Goal: Task Accomplishment & Management: Manage account settings

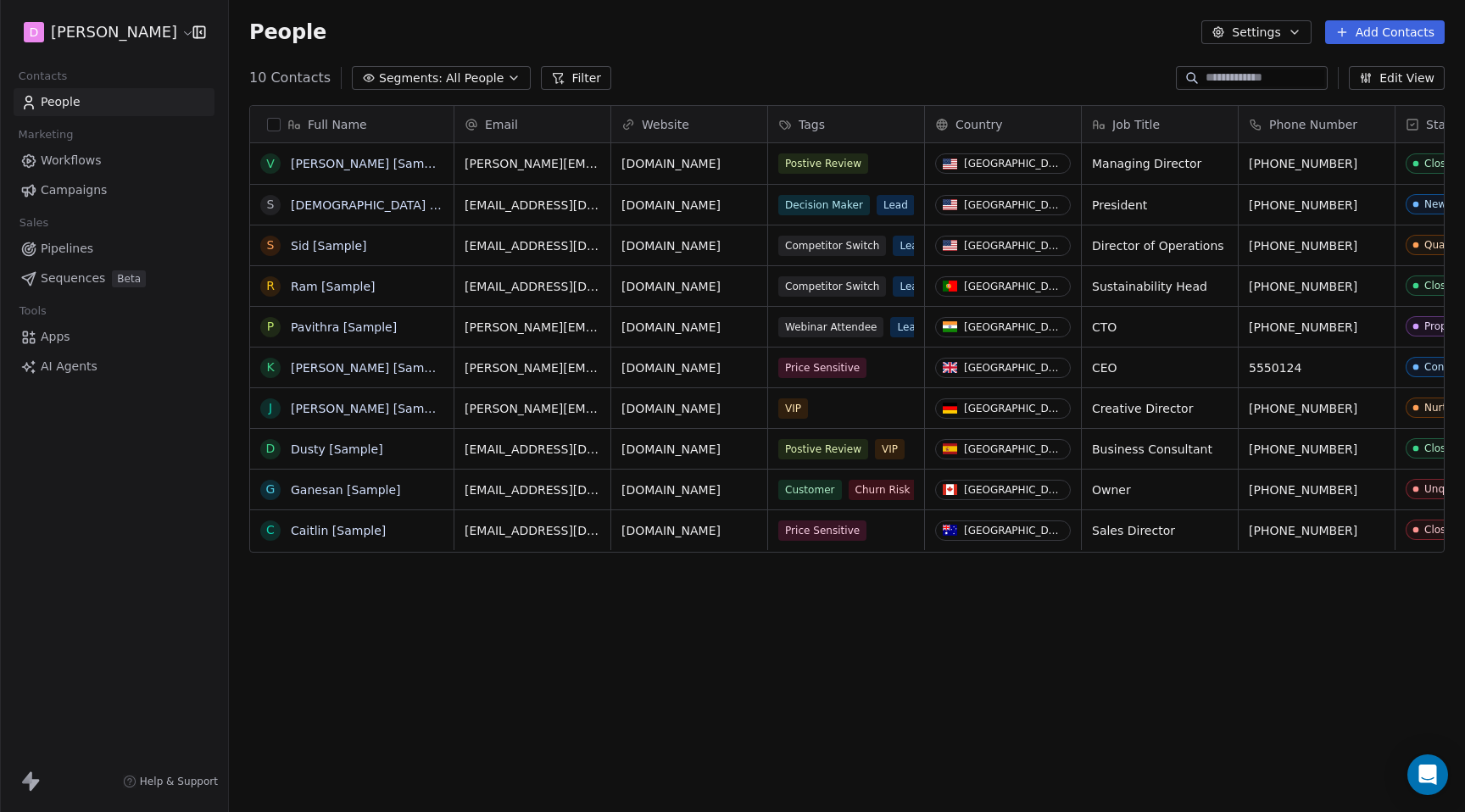
scroll to position [715, 1236]
click at [139, 31] on html "D [PERSON_NAME] Contacts People Marketing Workflows Campaigns Sales Pipelines S…" at bounding box center [732, 406] width 1465 height 812
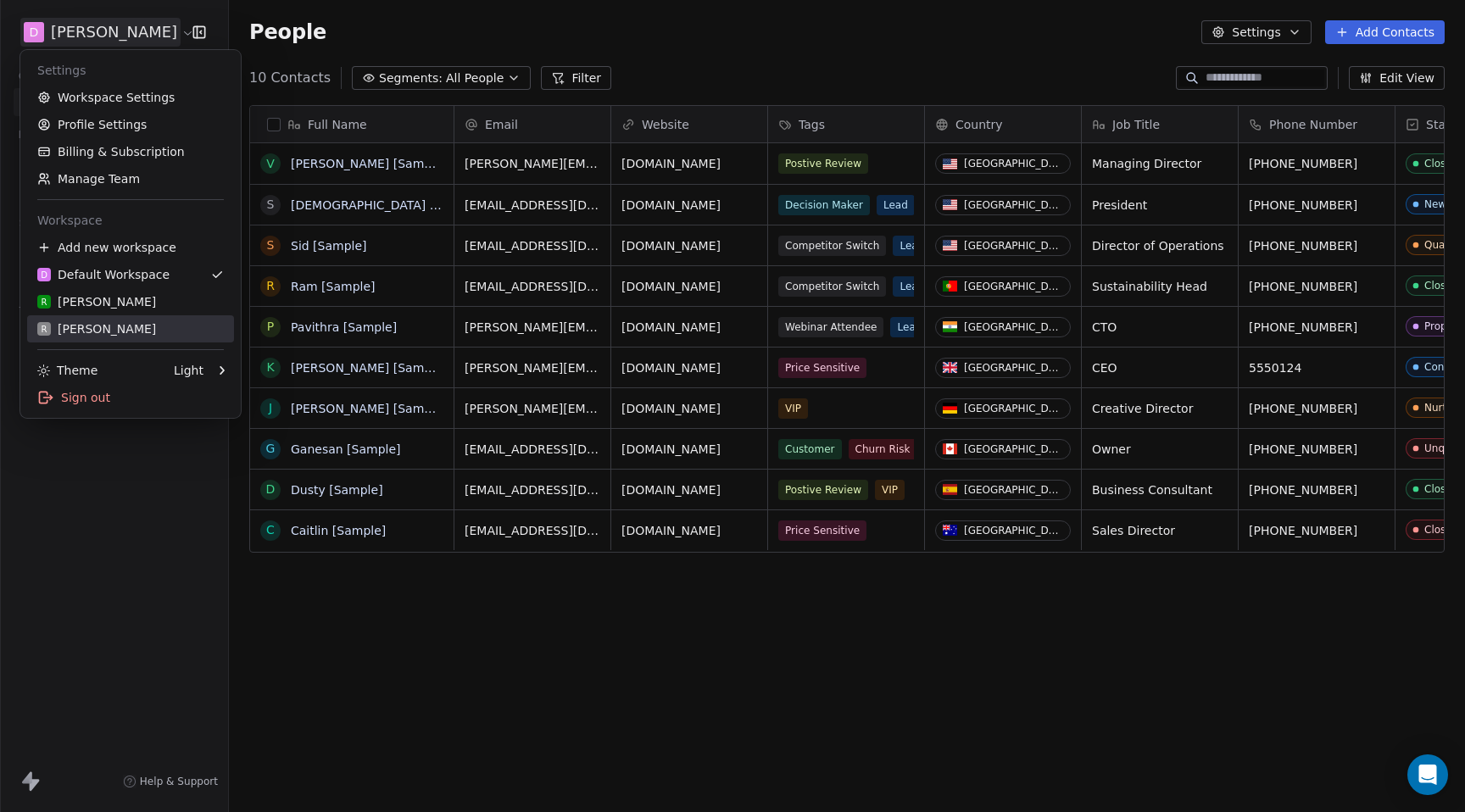
click at [75, 339] on link "R [PERSON_NAME]" at bounding box center [131, 330] width 207 height 27
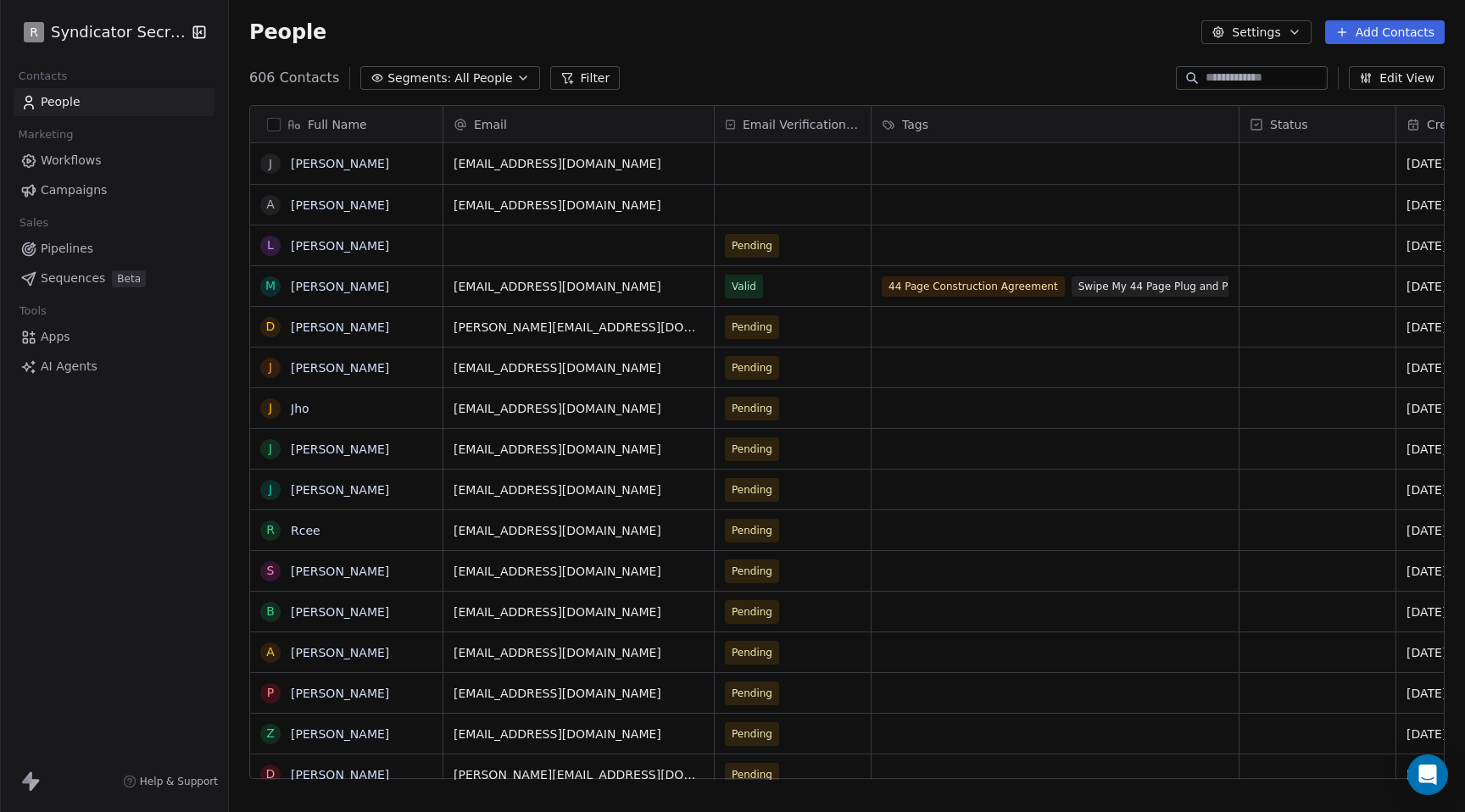
click at [782, 133] on div "Email Verification Status" at bounding box center [793, 125] width 156 height 37
click at [764, 221] on html "R Syndicator Secrets Contacts People Marketing Workflows Campaigns Sales Pipeli…" at bounding box center [732, 406] width 1465 height 812
click at [753, 246] on span "Pending" at bounding box center [753, 245] width 40 height 17
click at [793, 87] on html "R Syndicator Secrets Contacts People Marketing Workflows Campaigns Sales Pipeli…" at bounding box center [732, 406] width 1465 height 812
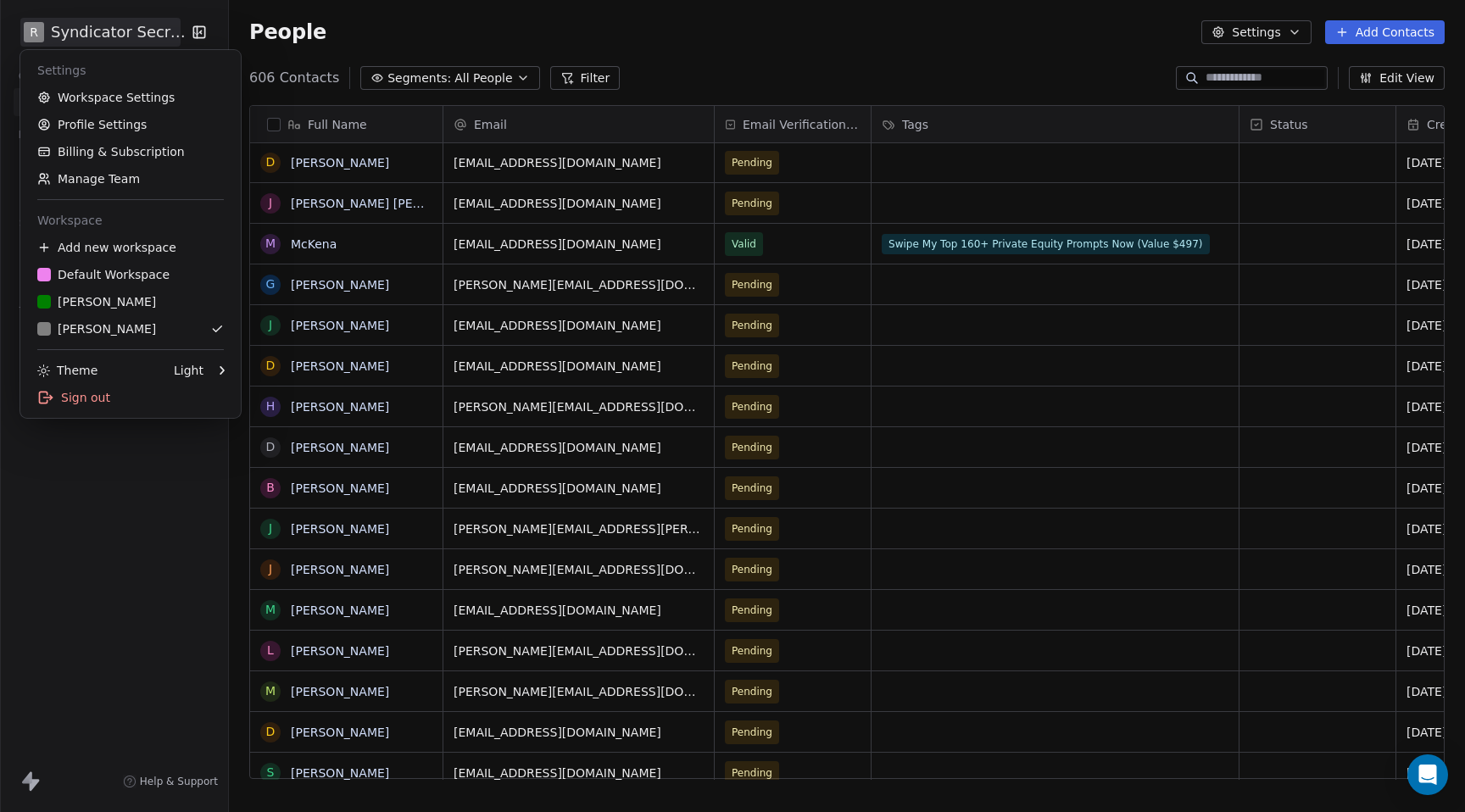
click at [55, 23] on html "R Syndicator Secrets Contacts People Marketing Workflows Campaigns Sales Pipeli…" at bounding box center [732, 406] width 1465 height 812
click at [90, 99] on link "Workspace Settings" at bounding box center [131, 98] width 207 height 27
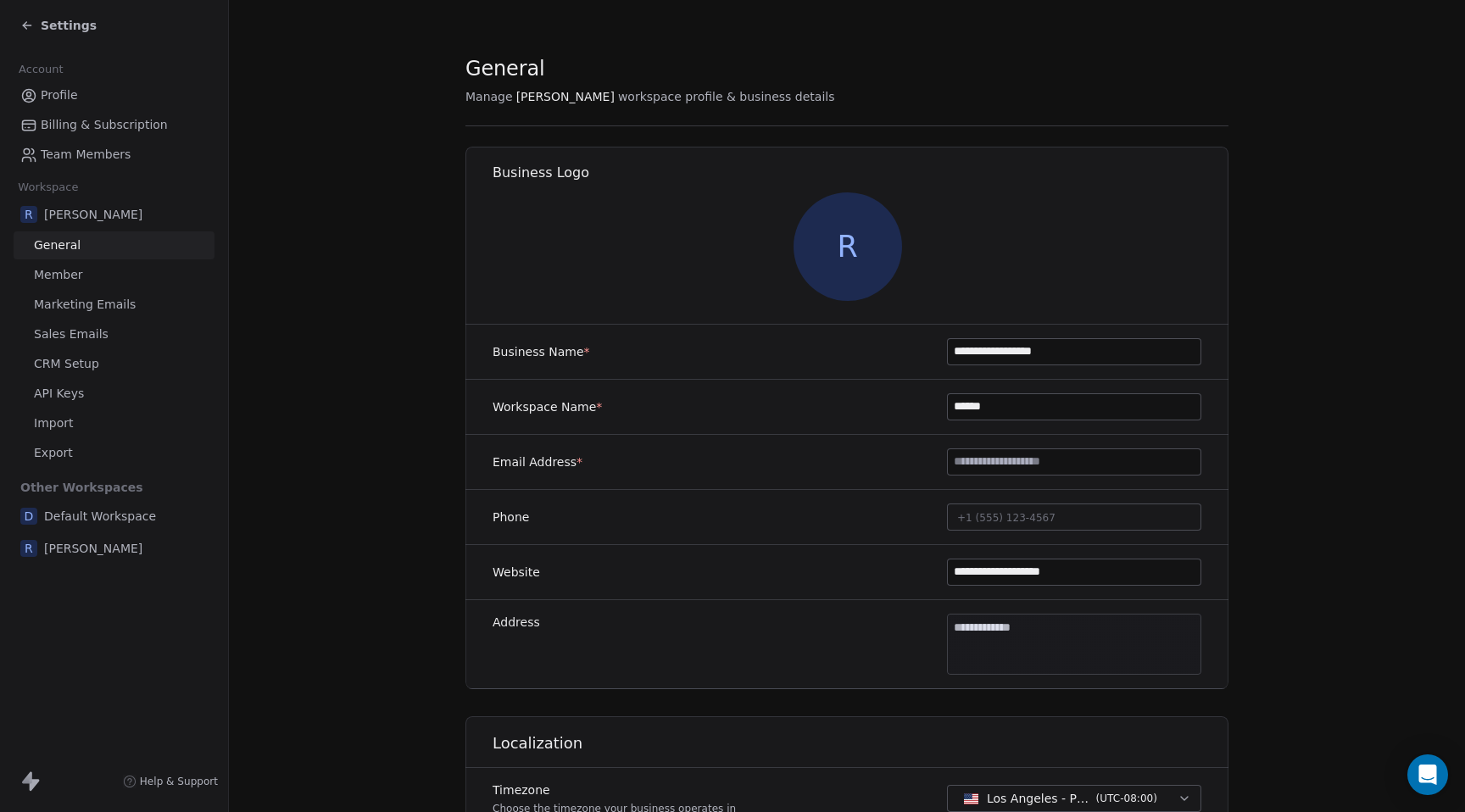
click at [63, 98] on span "Profile" at bounding box center [59, 94] width 38 height 17
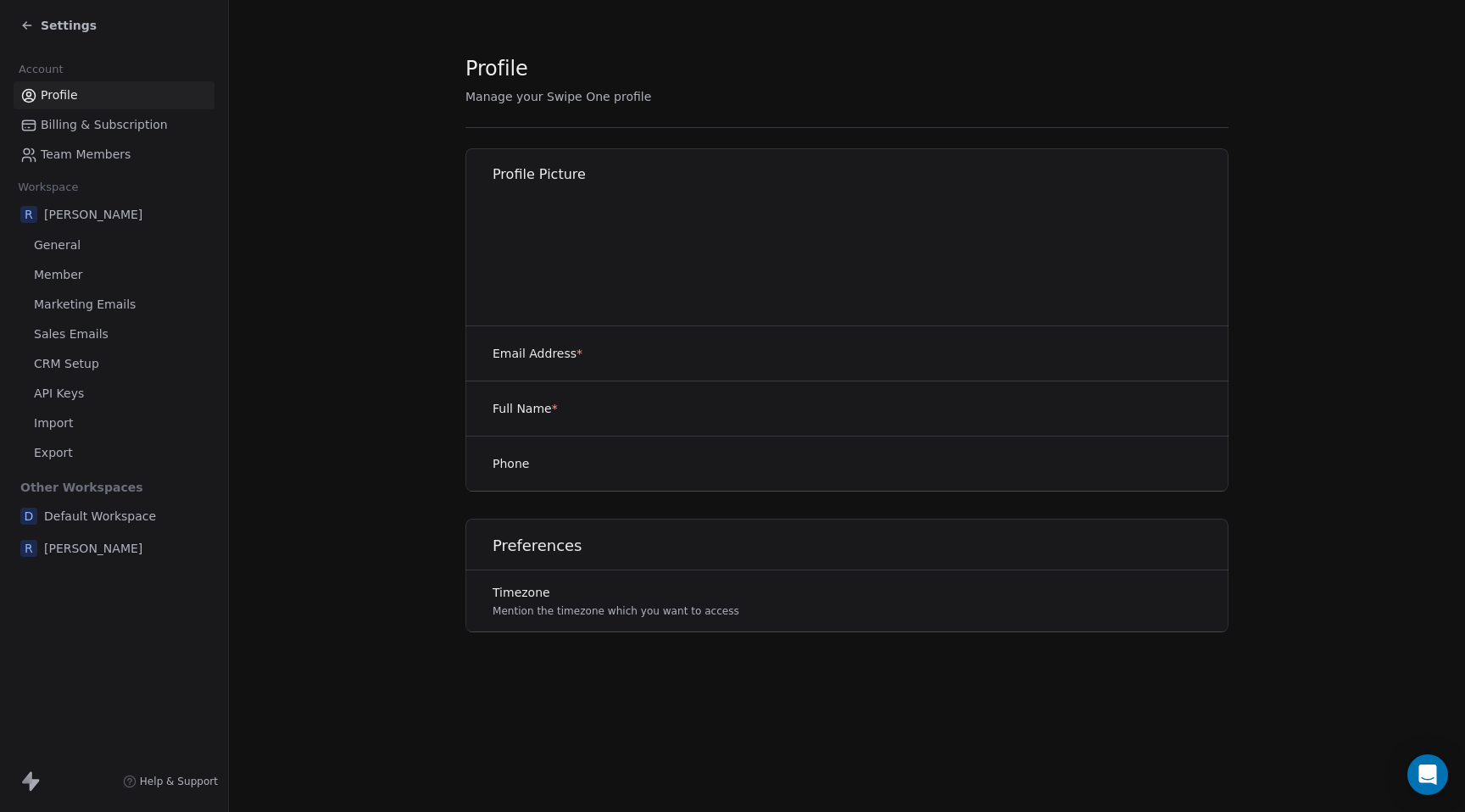
click at [76, 131] on span "Billing & Subscription" at bounding box center [103, 125] width 127 height 17
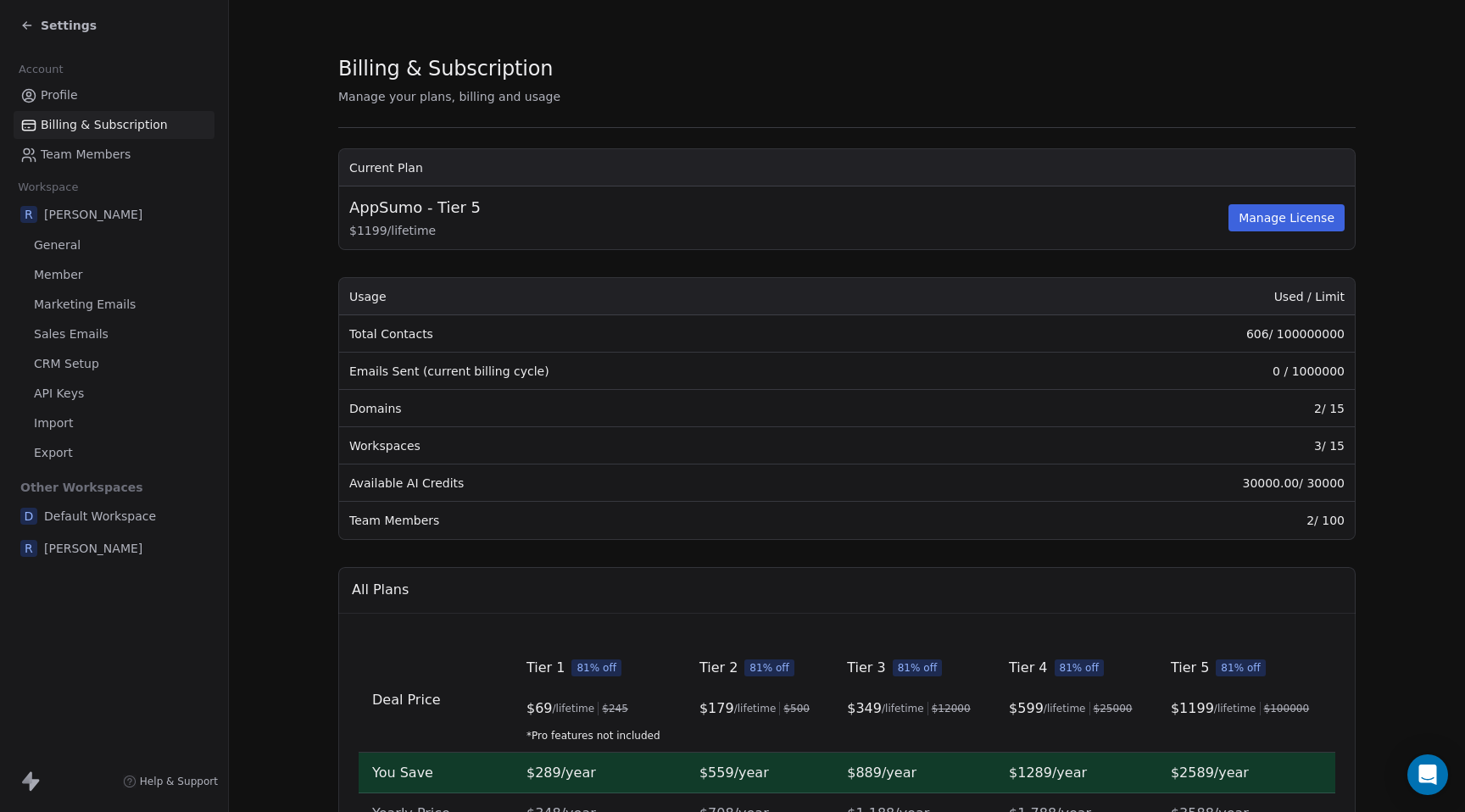
click at [53, 95] on span "Profile" at bounding box center [59, 94] width 38 height 17
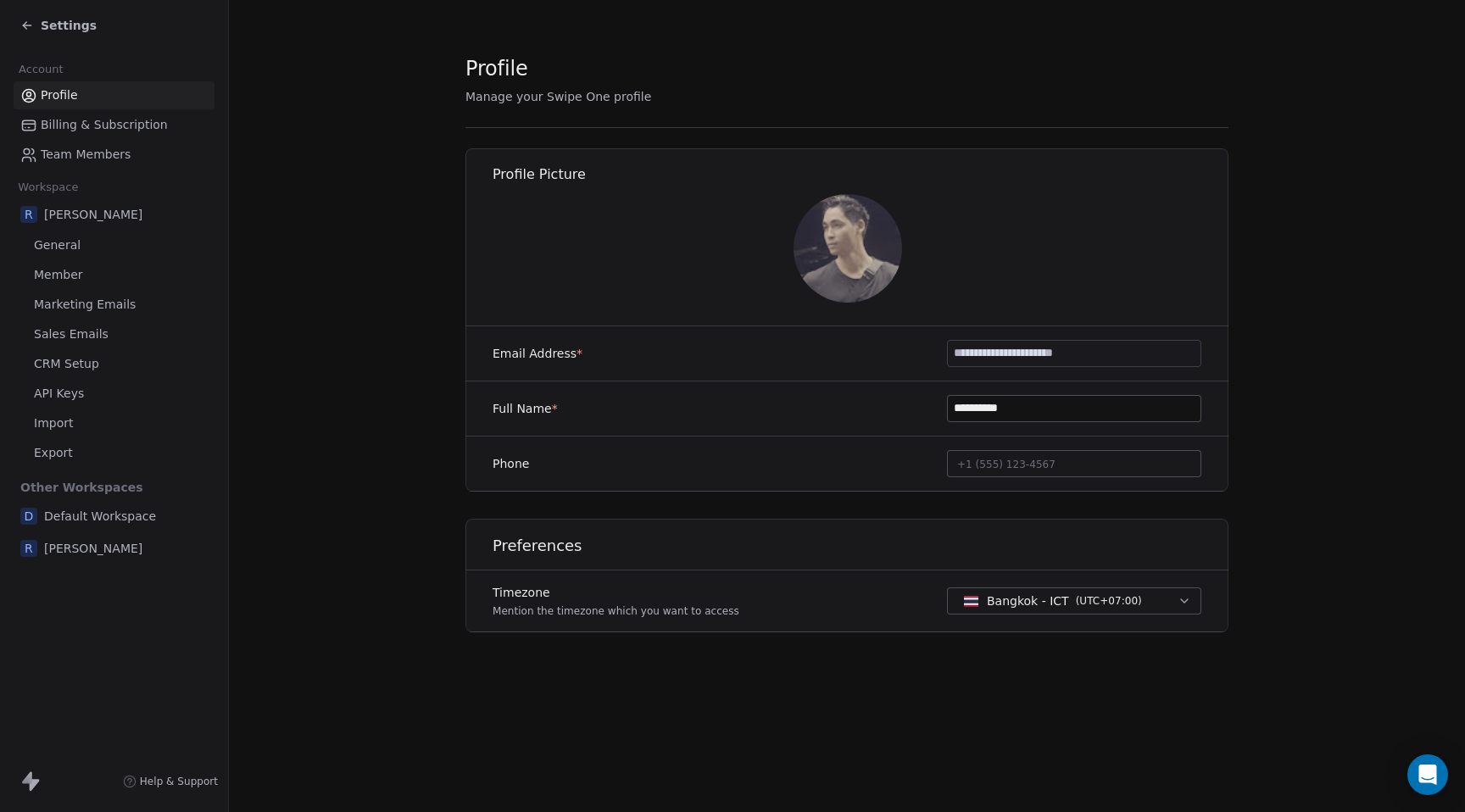
click at [28, 22] on icon at bounding box center [27, 25] width 14 height 14
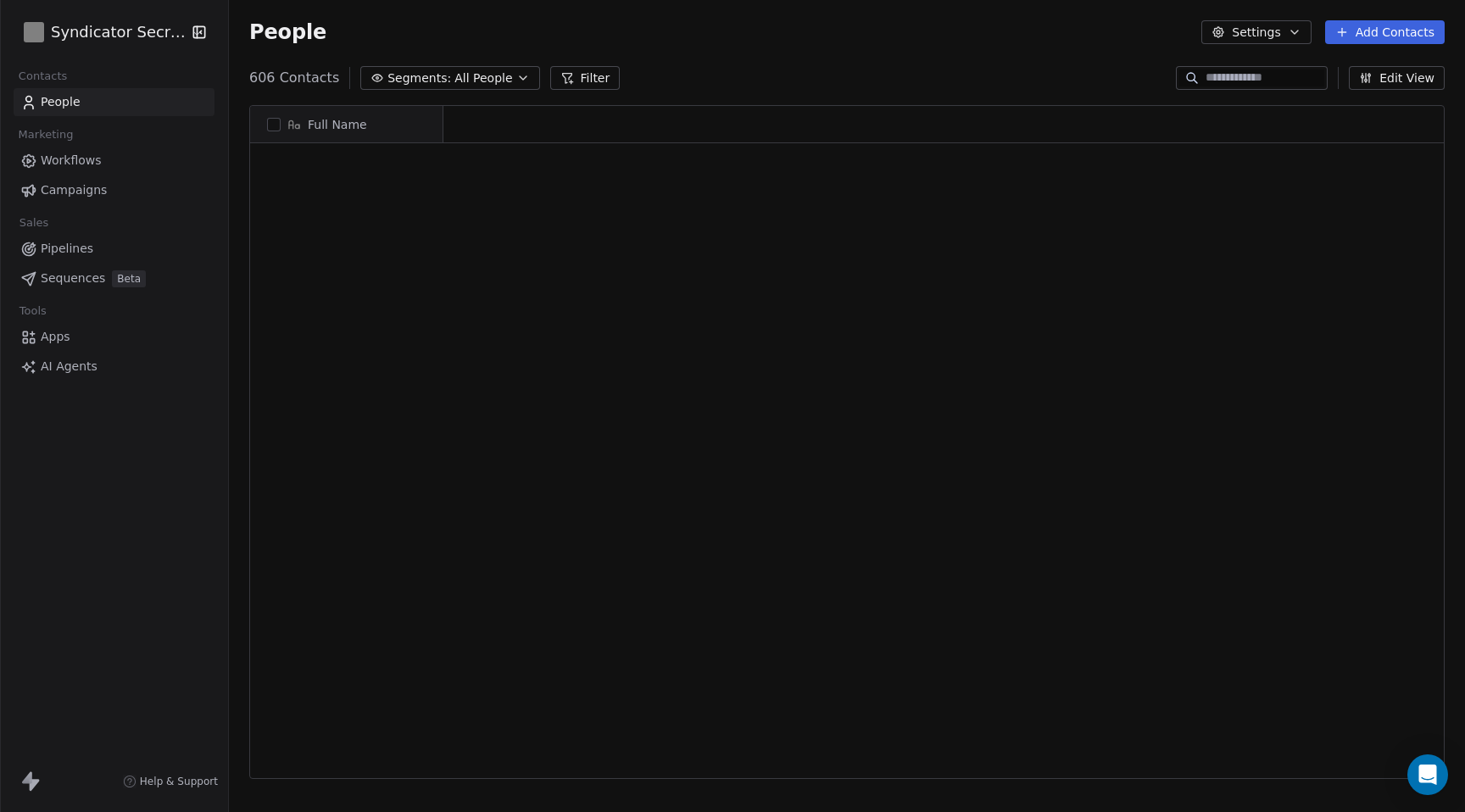
scroll to position [3420, 0]
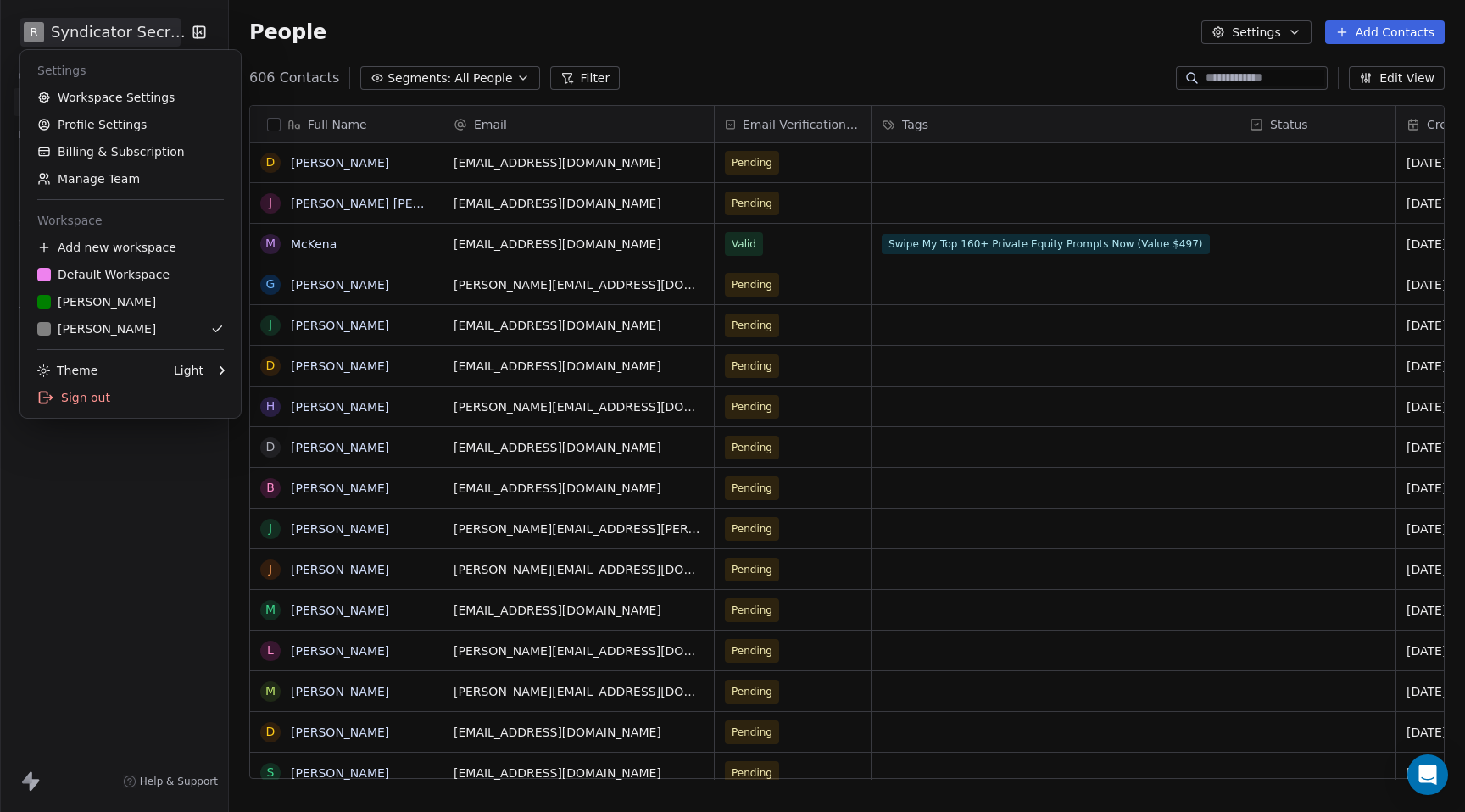
click at [63, 40] on html "R Syndicator Secrets Contacts People Marketing Workflows Campaigns Sales Pipeli…" at bounding box center [732, 406] width 1465 height 812
click at [74, 98] on link "Workspace Settings" at bounding box center [131, 98] width 207 height 27
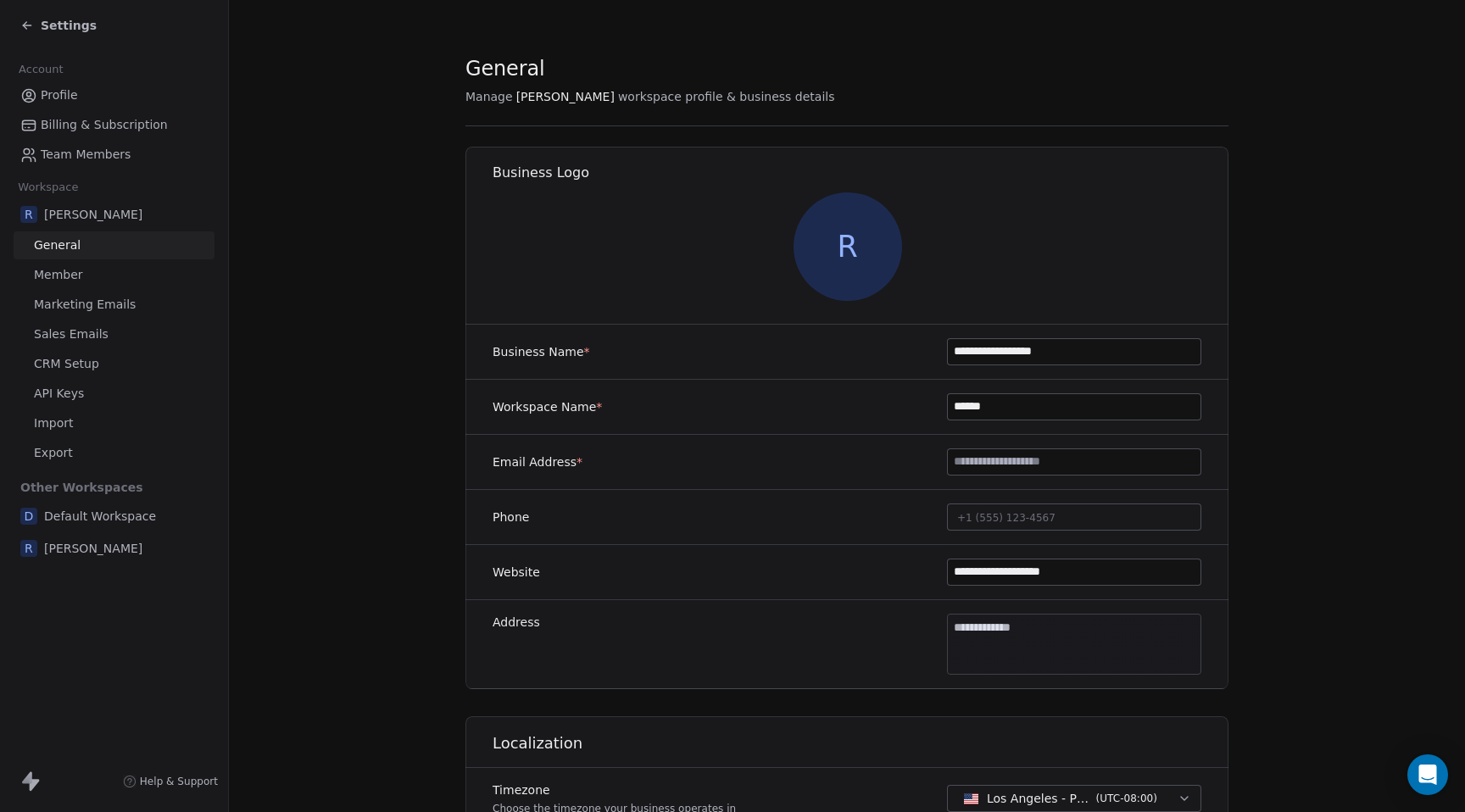
click at [68, 303] on span "Marketing Emails" at bounding box center [84, 304] width 102 height 17
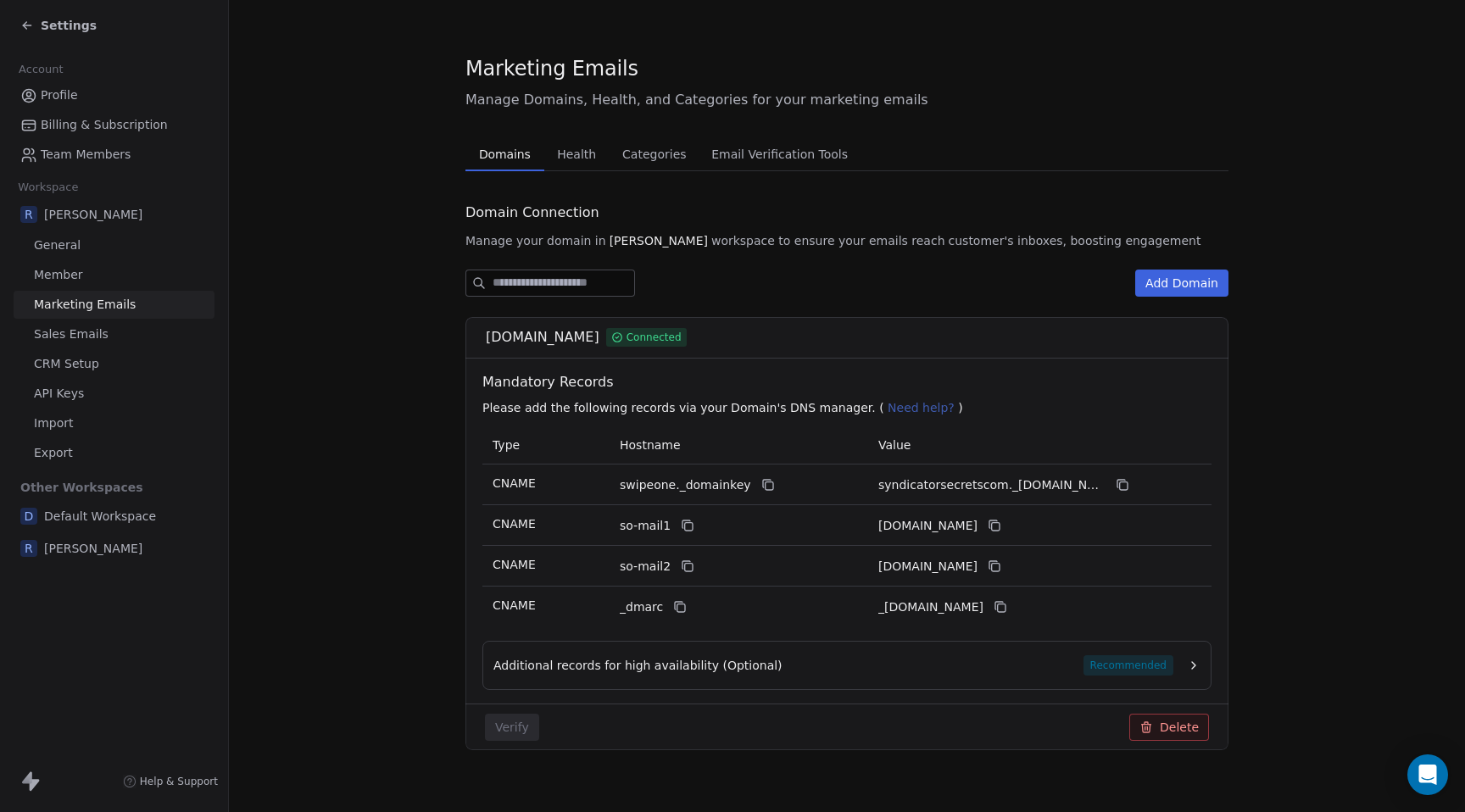
scroll to position [19, 0]
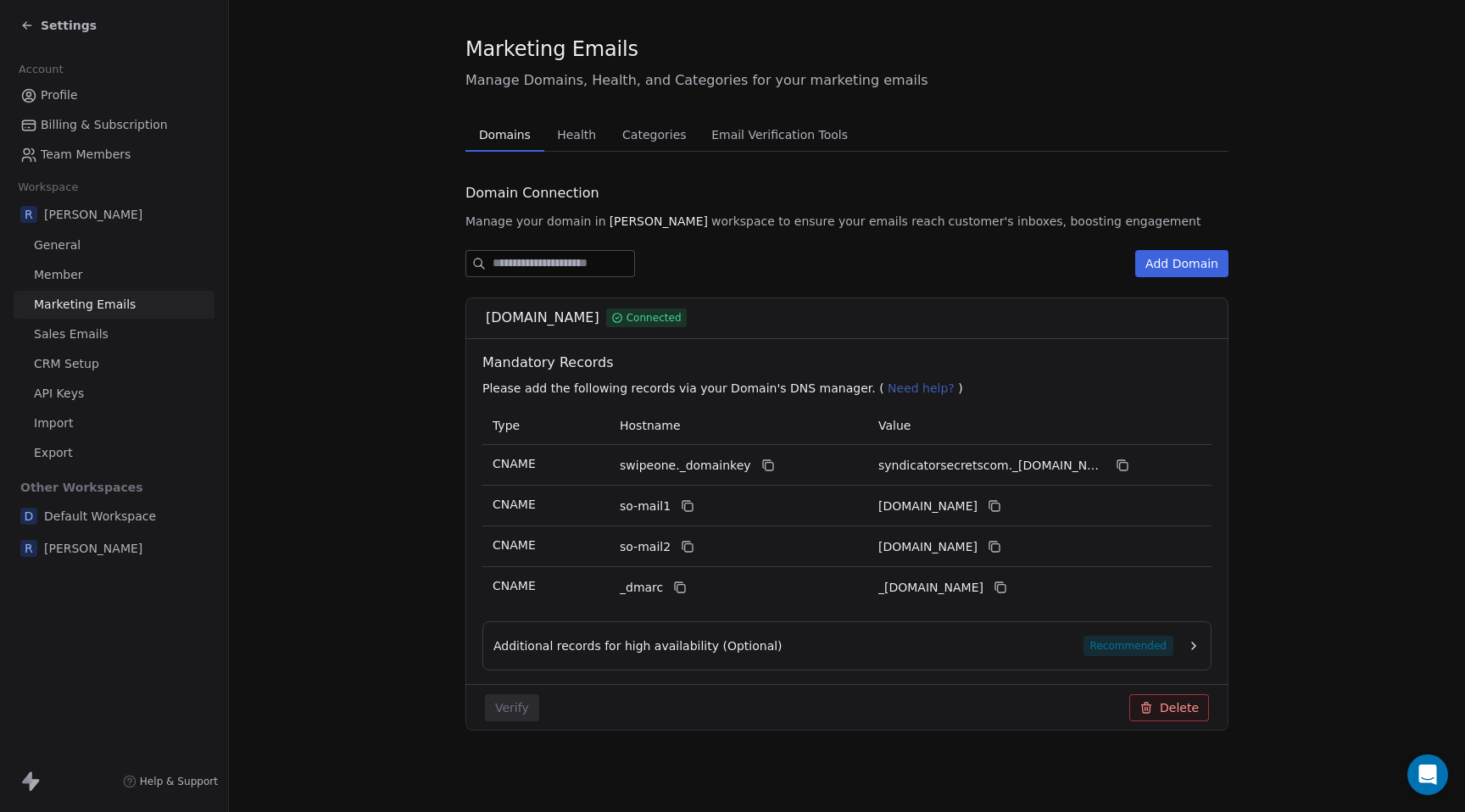
click at [1166, 258] on button "Add Domain" at bounding box center [1182, 264] width 93 height 27
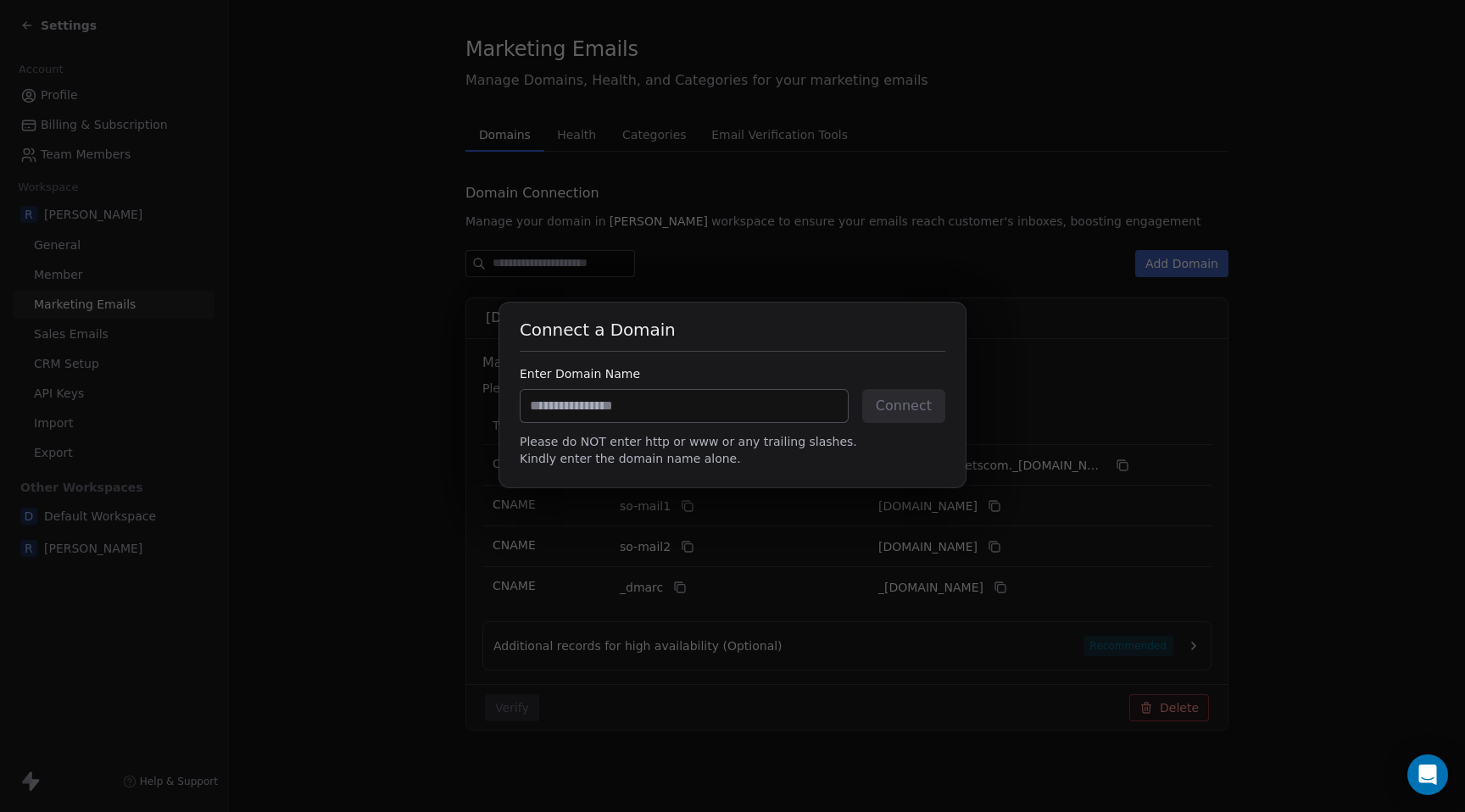
click at [1159, 265] on div "Connect a Domain Enter Domain Name Connect Please do NOT enter http or www or a…" at bounding box center [732, 406] width 1465 height 812
